Goal: Task Accomplishment & Management: Manage account settings

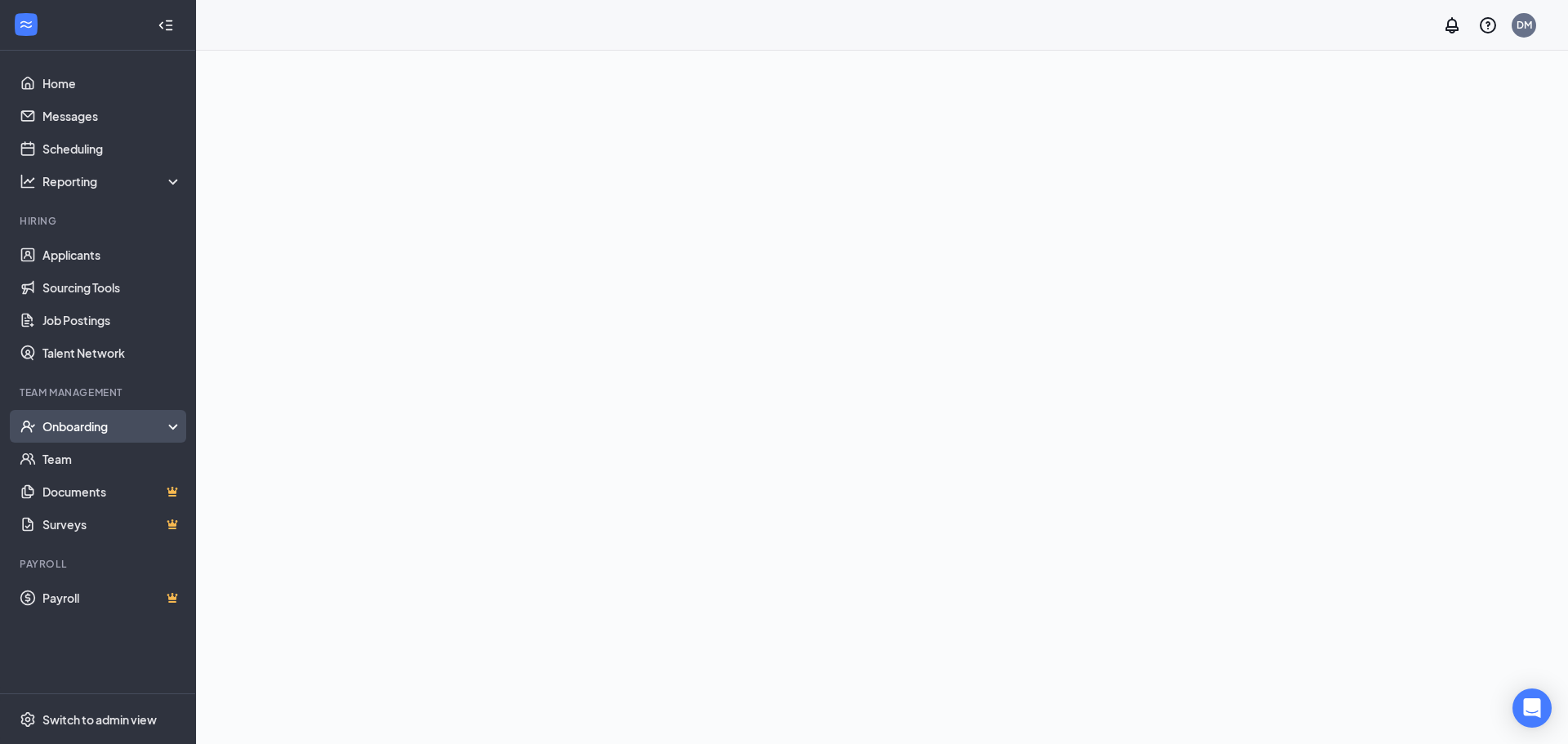
click at [102, 429] on div "Onboarding" at bounding box center [105, 426] width 126 height 17
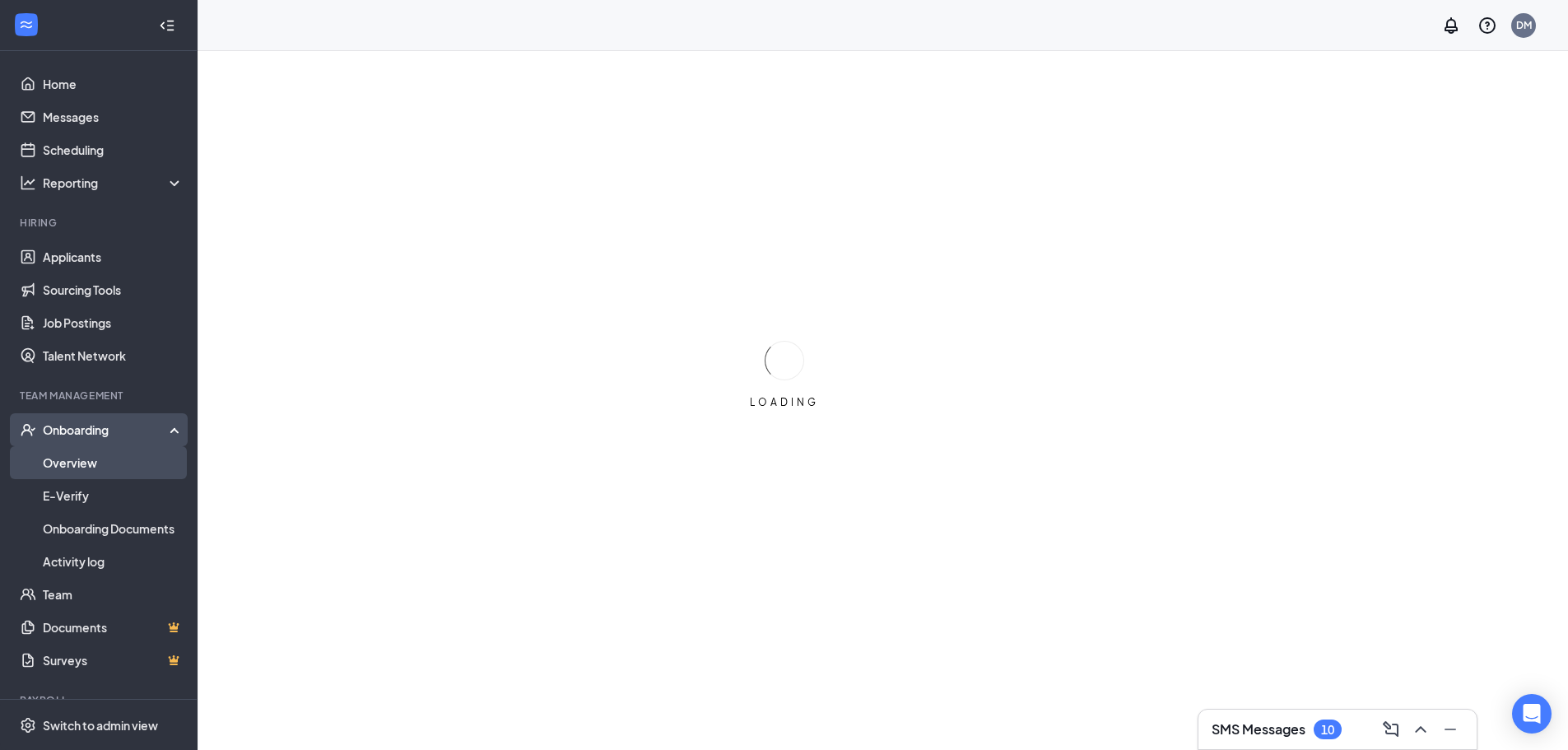
click at [114, 460] on link "Overview" at bounding box center [113, 462] width 141 height 33
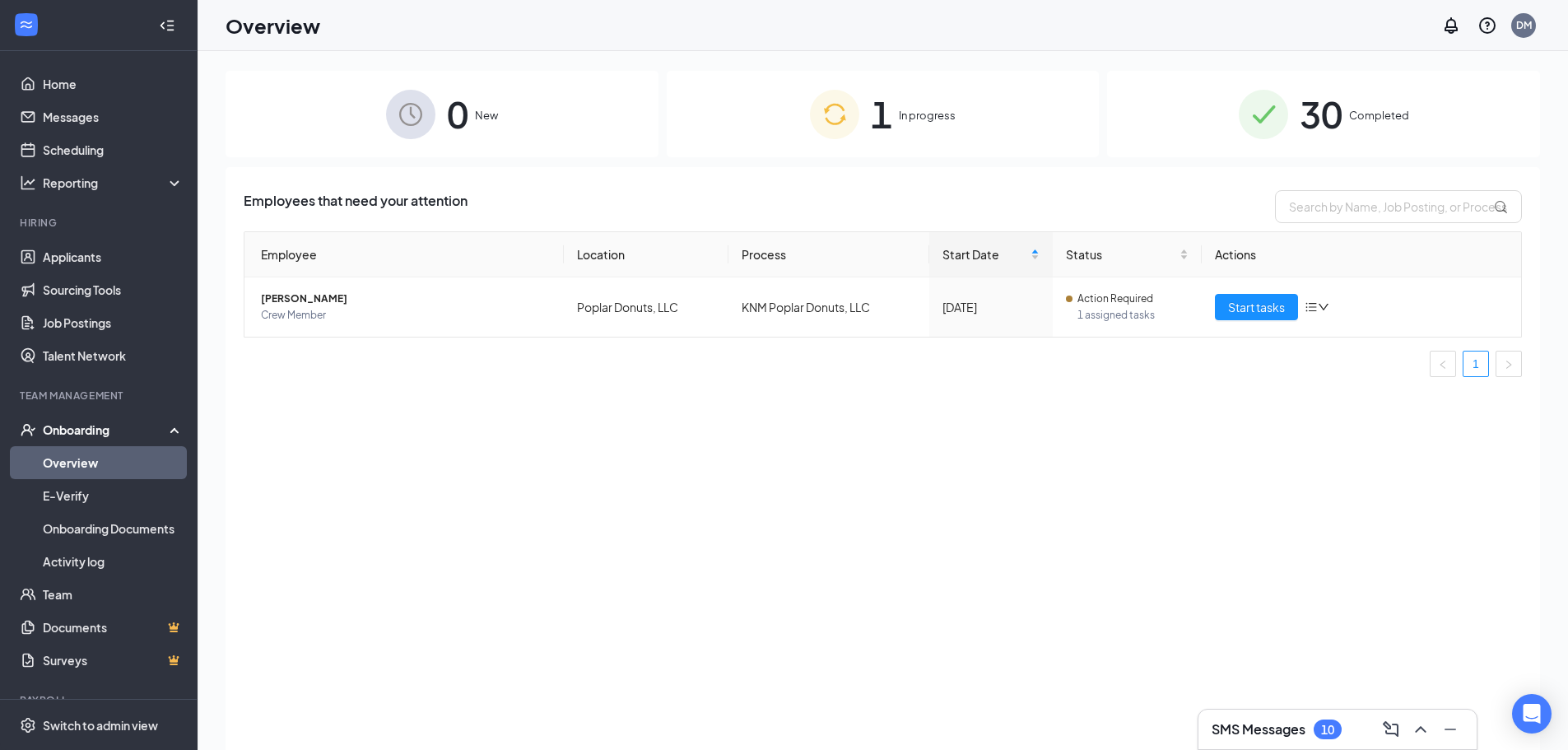
click at [915, 113] on span "In progress" at bounding box center [928, 115] width 57 height 17
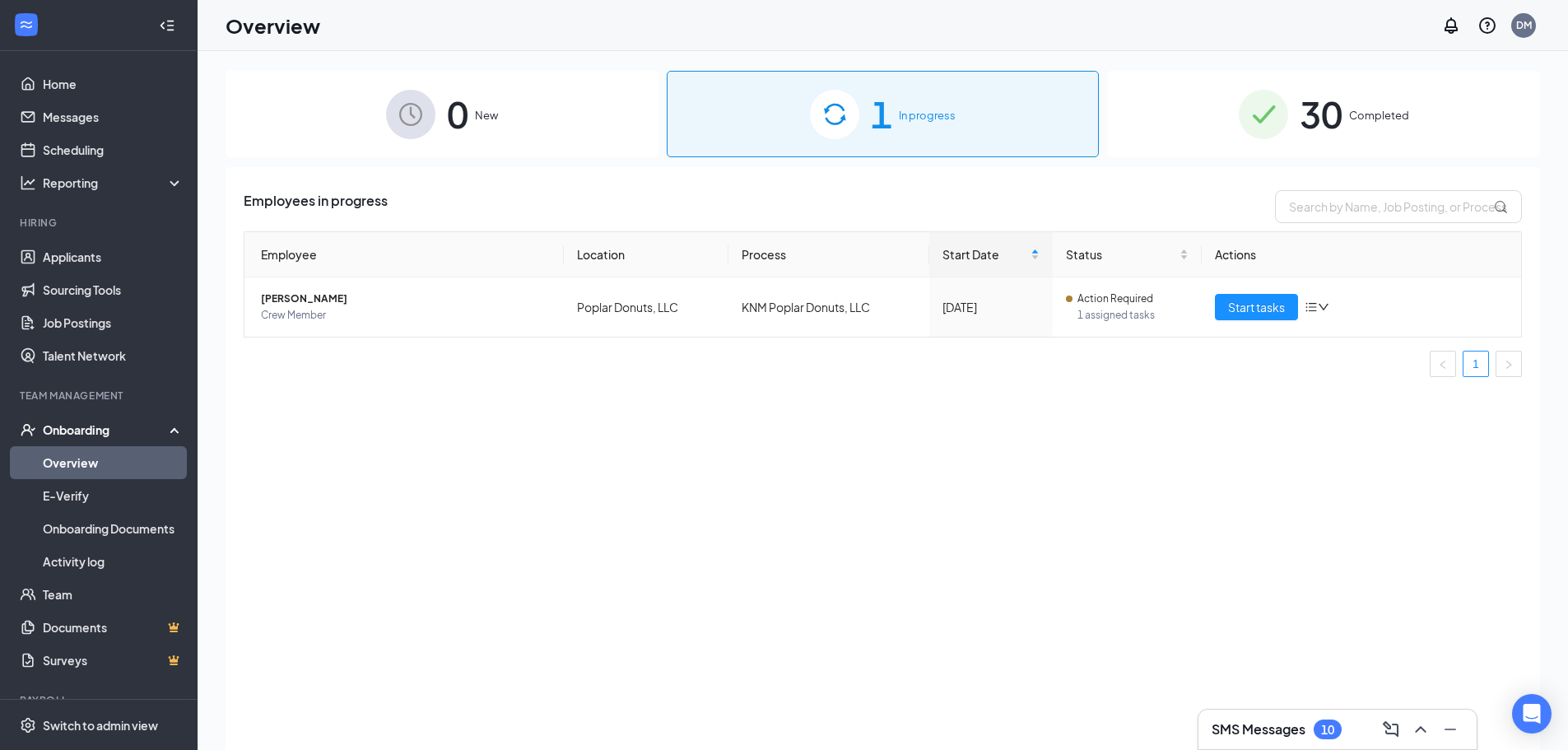
click at [1344, 100] on div "30 Completed" at bounding box center [1324, 113] width 433 height 86
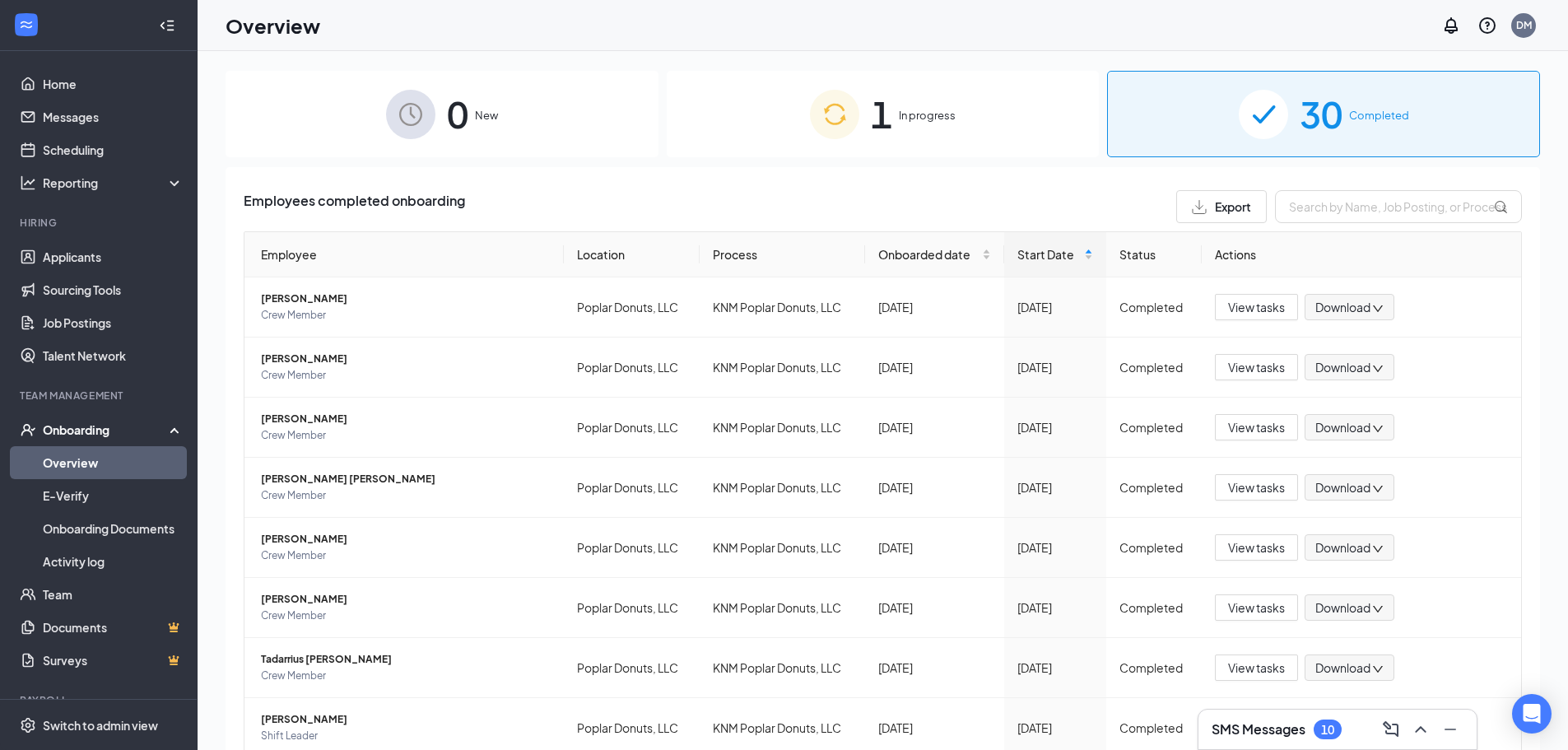
click at [483, 130] on div "0 New" at bounding box center [442, 113] width 433 height 86
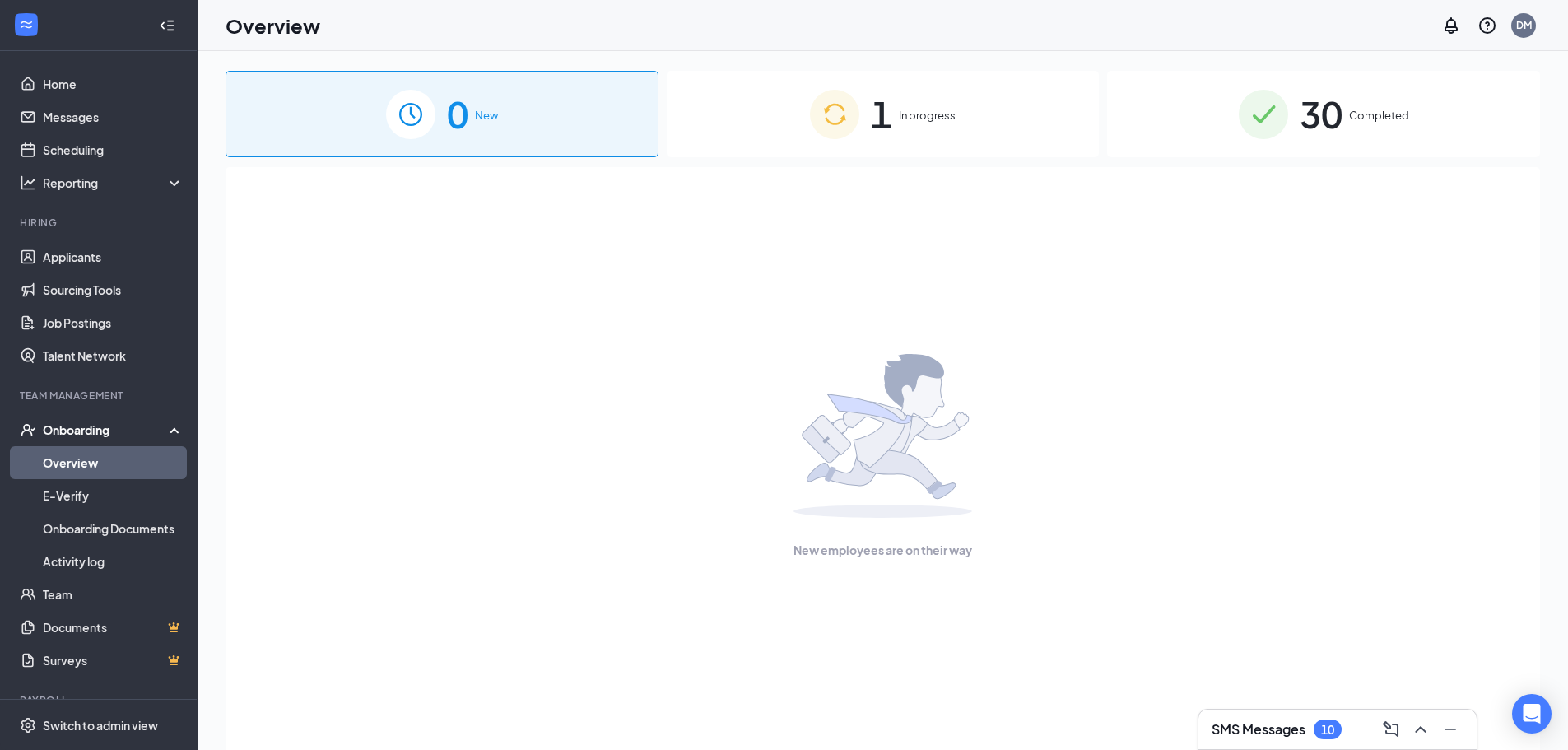
click at [60, 427] on div "Onboarding" at bounding box center [106, 429] width 127 height 17
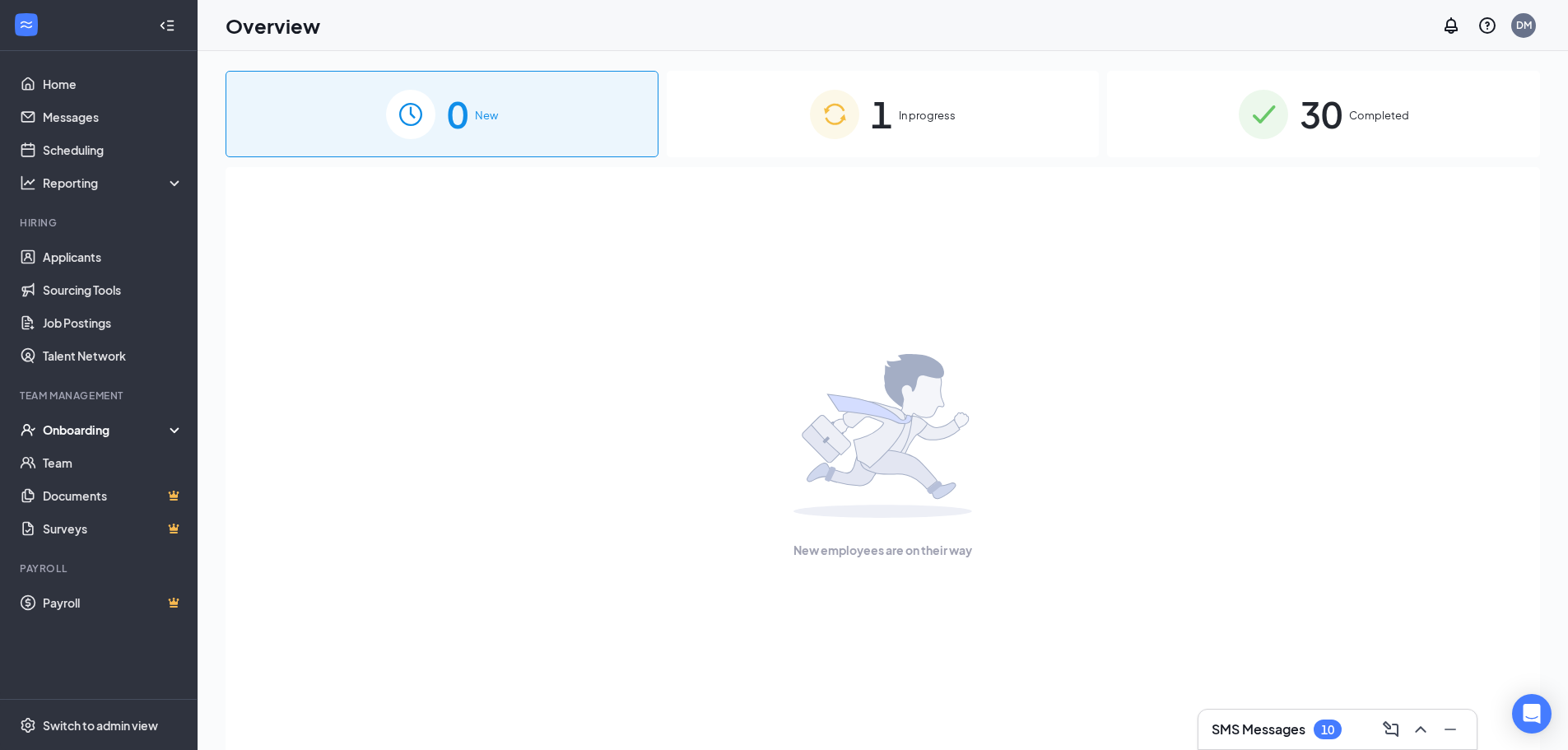
click at [77, 426] on div "Onboarding" at bounding box center [106, 429] width 127 height 17
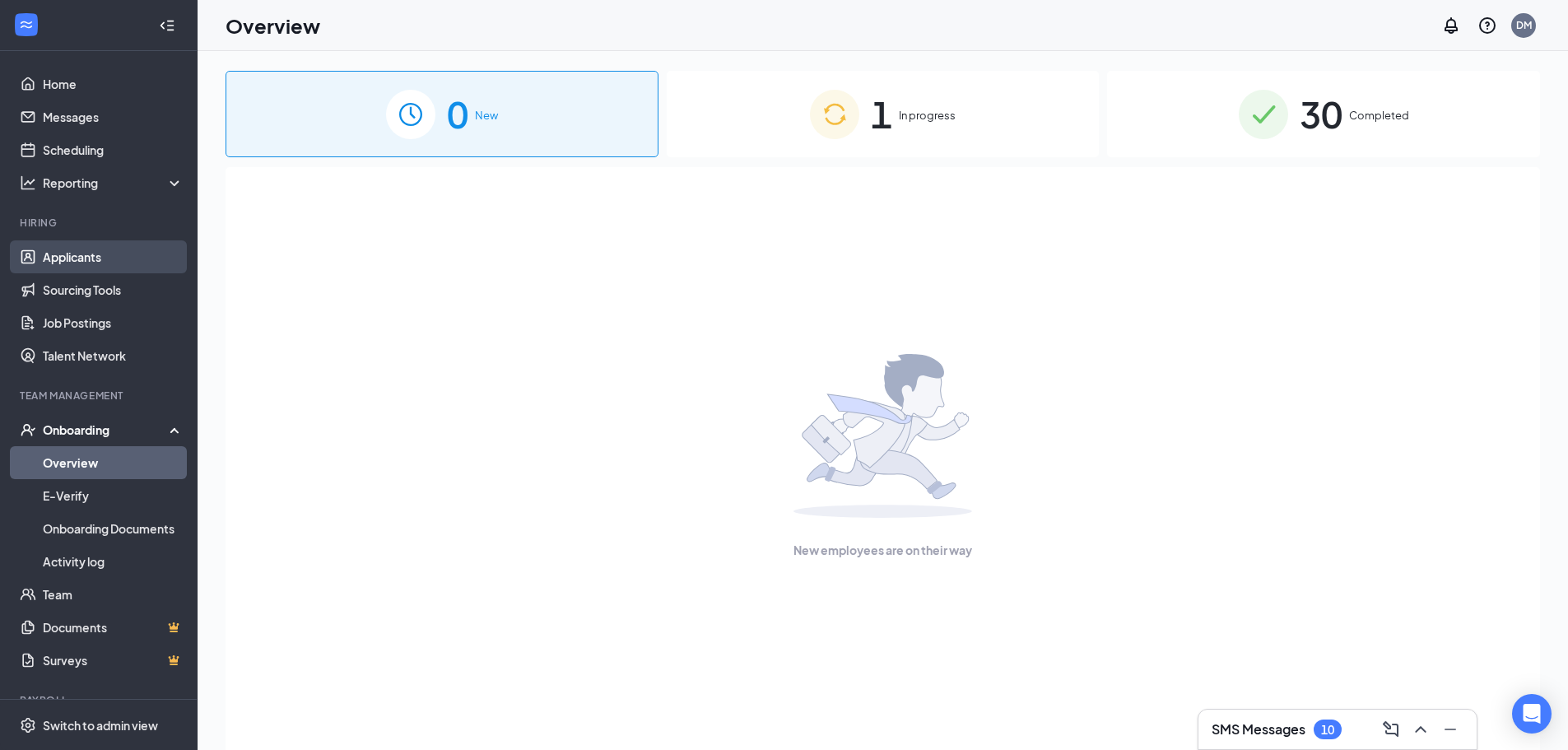
click at [86, 254] on link "Applicants" at bounding box center [113, 256] width 141 height 33
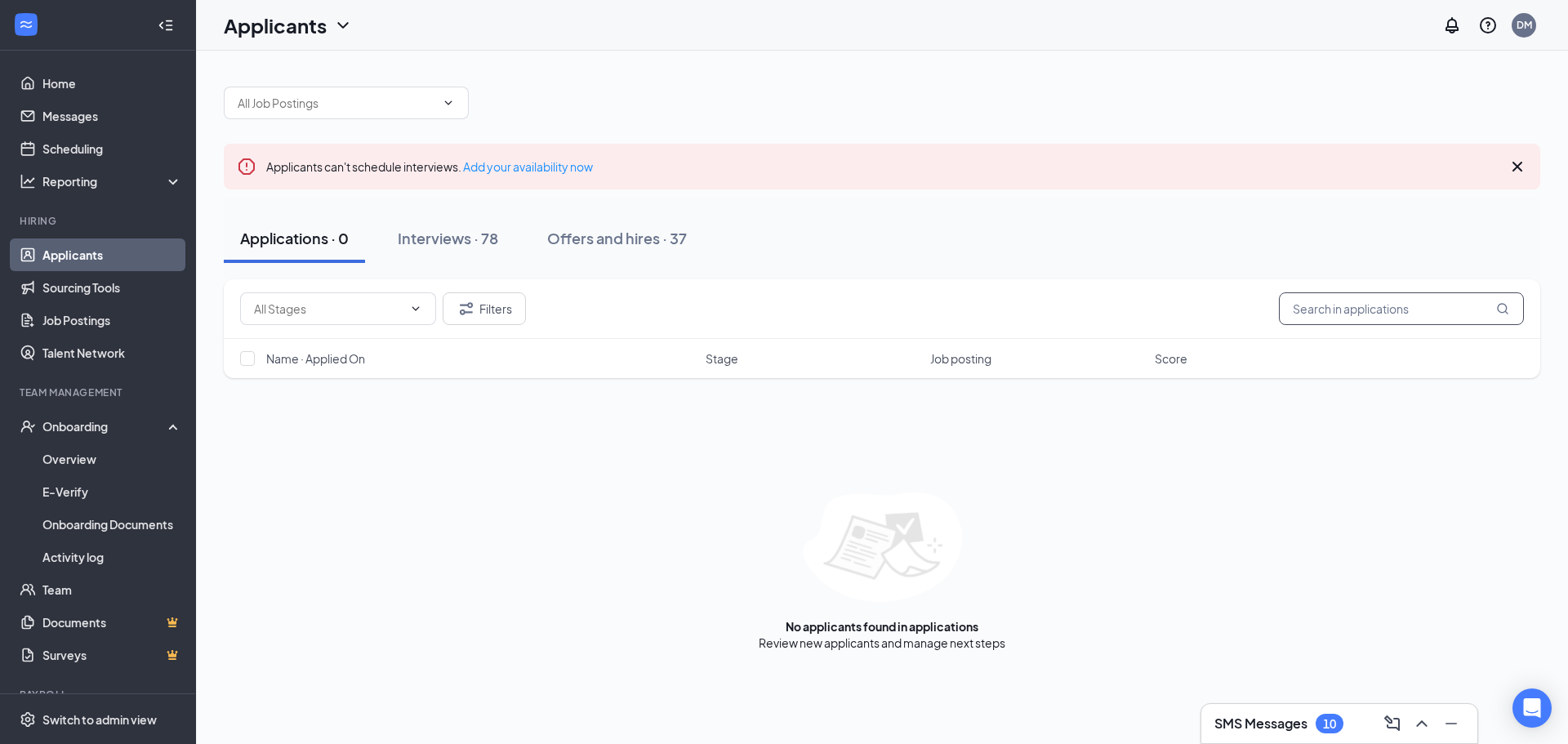
click at [1355, 314] on input "text" at bounding box center [1402, 308] width 245 height 33
type input "rac"
click at [1007, 639] on link "Offers and hires" at bounding box center [1009, 642] width 85 height 15
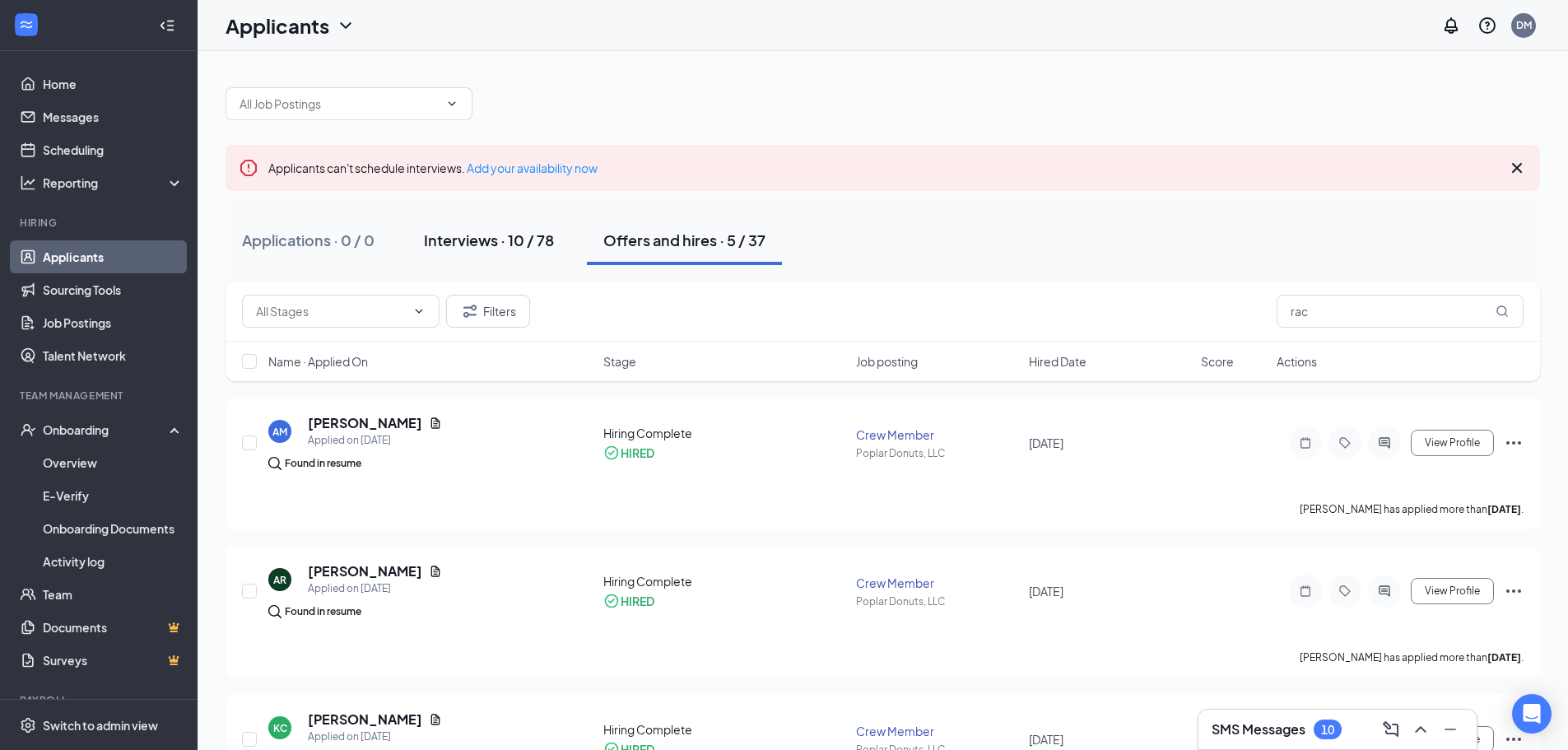
click at [466, 239] on div "Interviews · 10 / 78" at bounding box center [489, 239] width 130 height 20
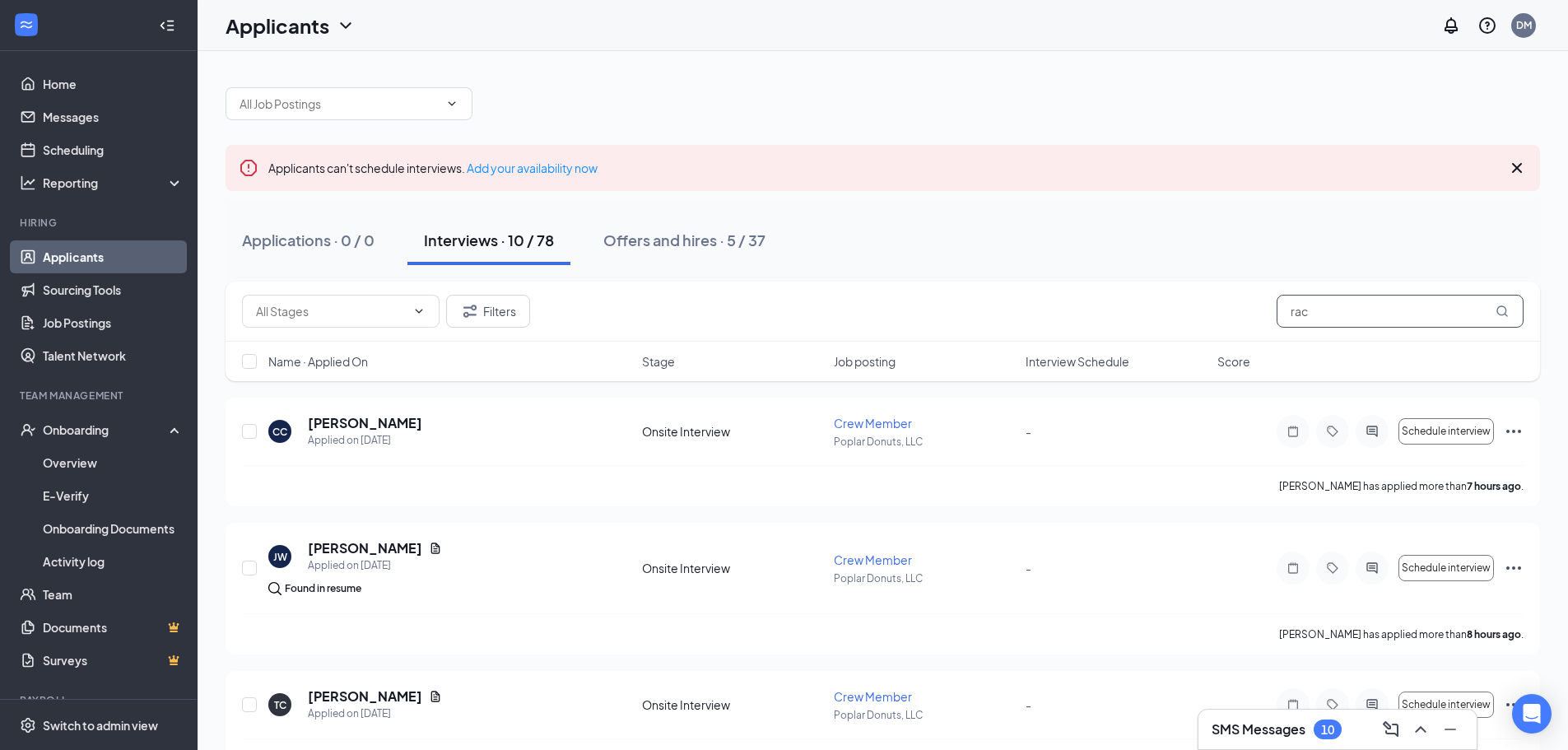
click at [1370, 319] on input "rac" at bounding box center [1400, 310] width 247 height 33
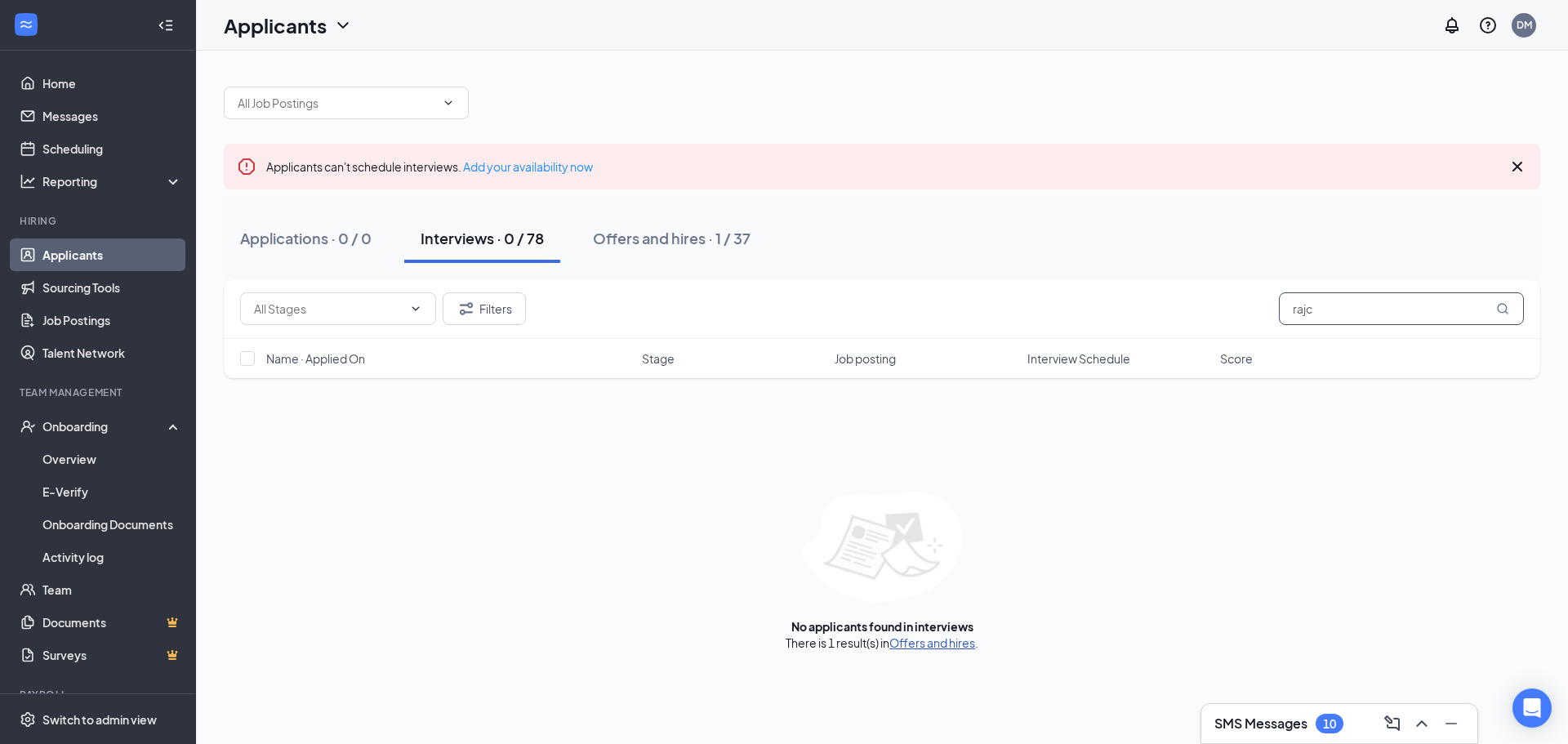
type input "rajc"
click at [953, 643] on link "Offers and hires" at bounding box center [932, 642] width 85 height 15
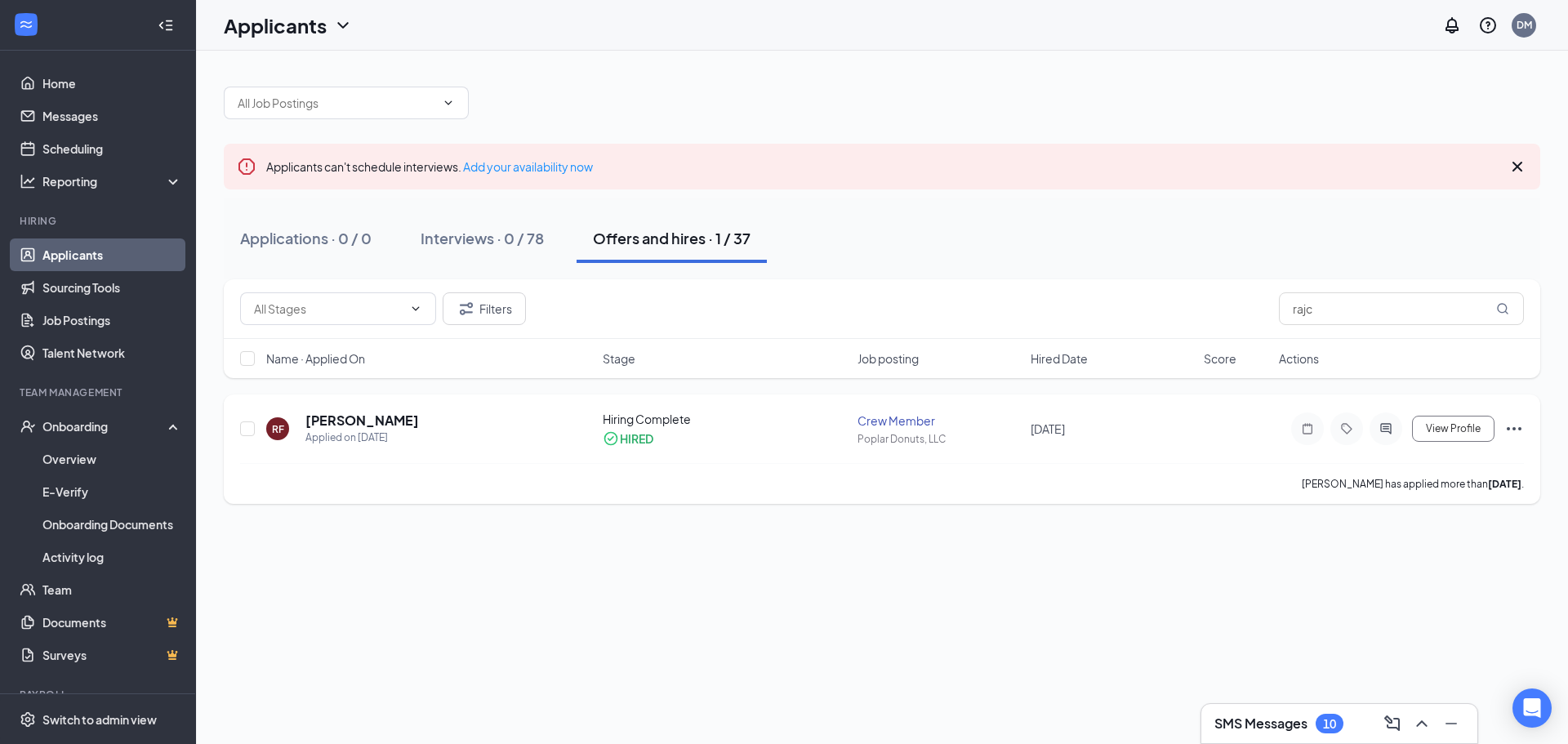
click at [1511, 428] on icon "Ellipses" at bounding box center [1514, 428] width 19 height 19
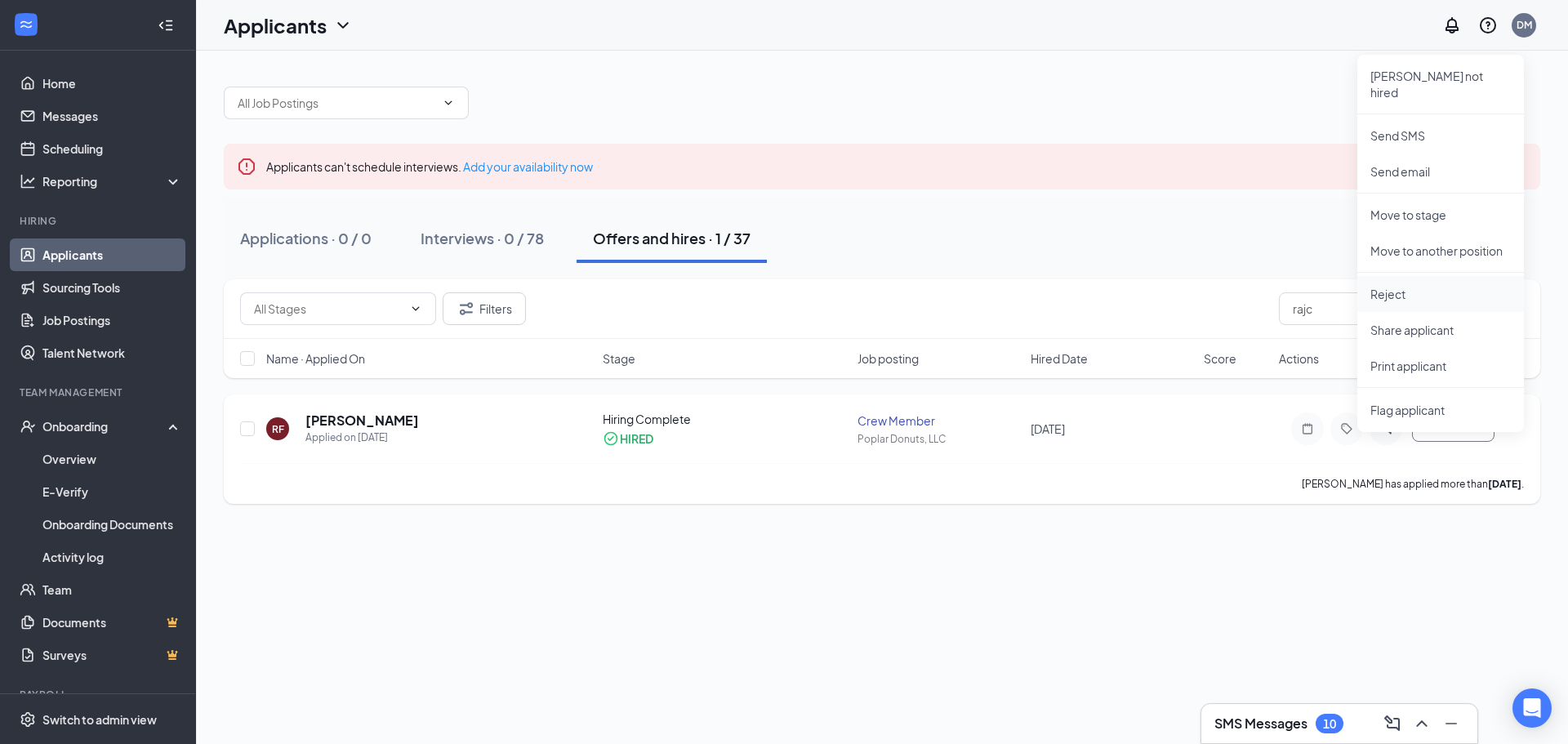
click at [1456, 286] on p "Reject" at bounding box center [1441, 294] width 141 height 17
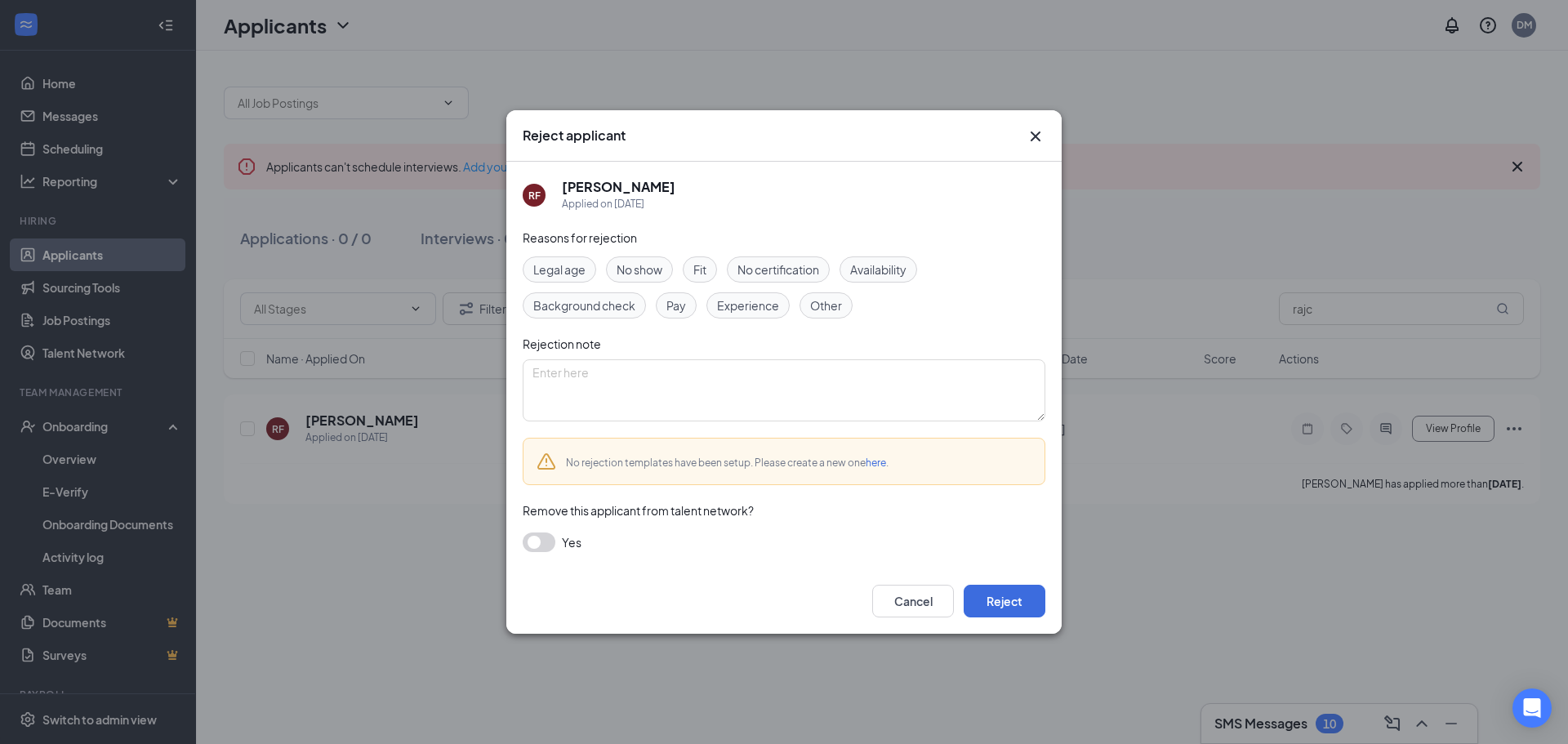
click at [829, 308] on span "Other" at bounding box center [826, 305] width 32 height 18
click at [773, 376] on textarea at bounding box center [784, 390] width 523 height 62
type textarea "C"
type textarea "walked out"
click at [998, 604] on button "Reject" at bounding box center [1004, 601] width 82 height 33
